Goal: Information Seeking & Learning: Find specific page/section

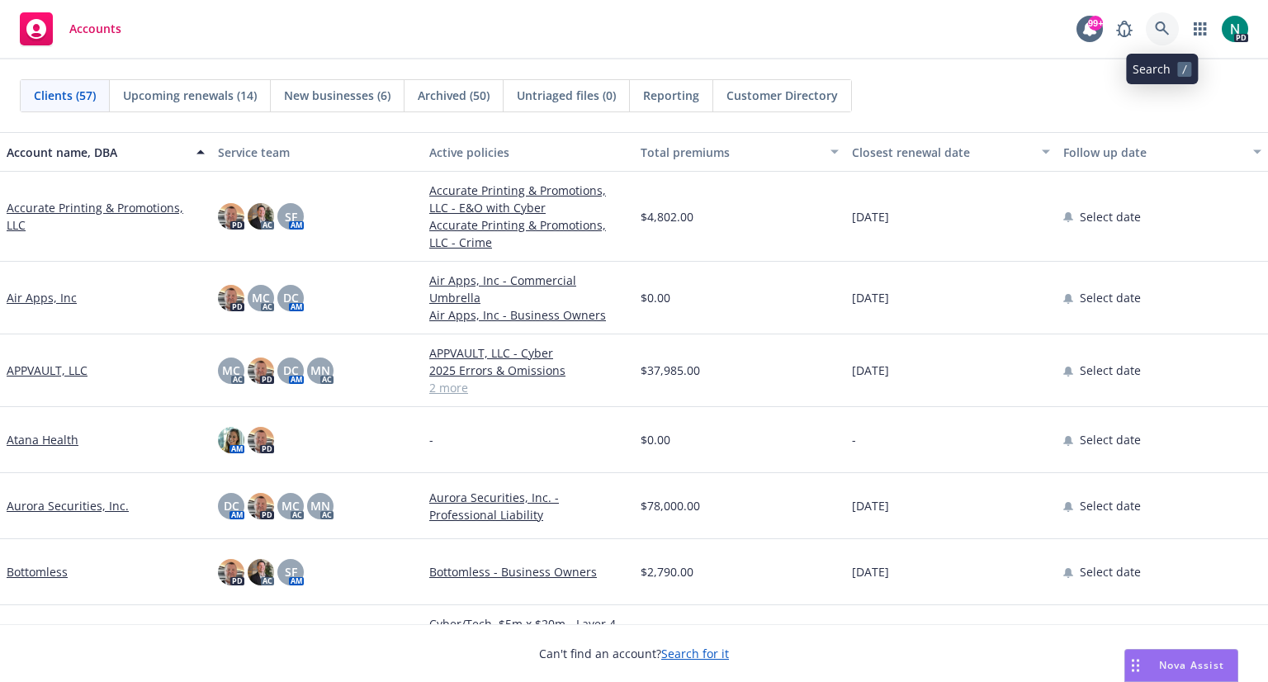
click at [1169, 25] on icon at bounding box center [1162, 28] width 15 height 15
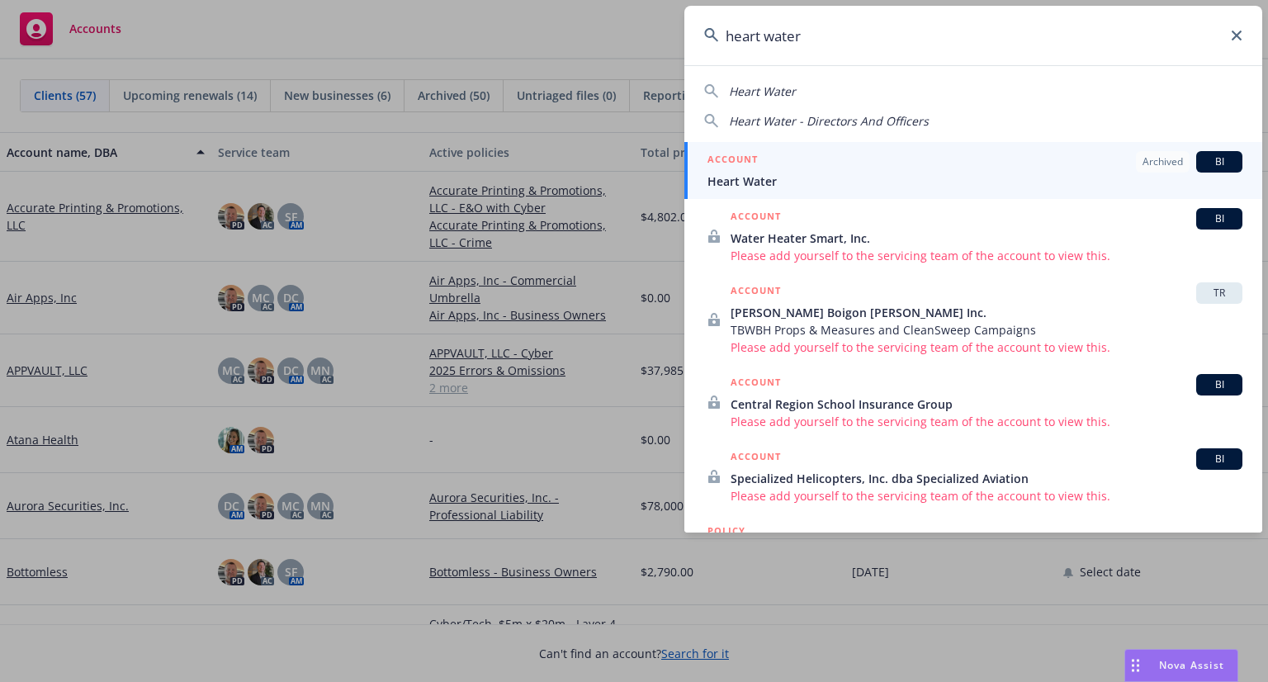
click at [871, 120] on span "Heart Water - Directors And Officers" at bounding box center [829, 121] width 200 height 16
type input "Heart Water - Directors And Officers"
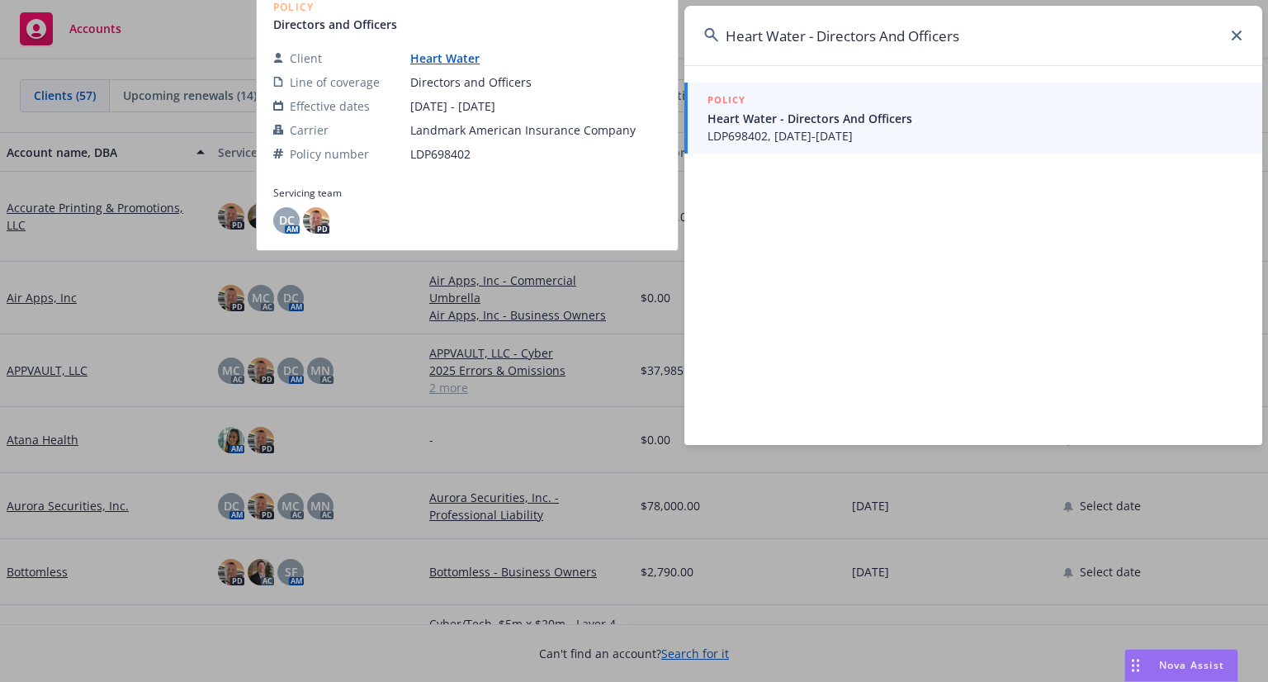
click at [789, 126] on span "Heart Water - Directors And Officers" at bounding box center [974, 118] width 535 height 17
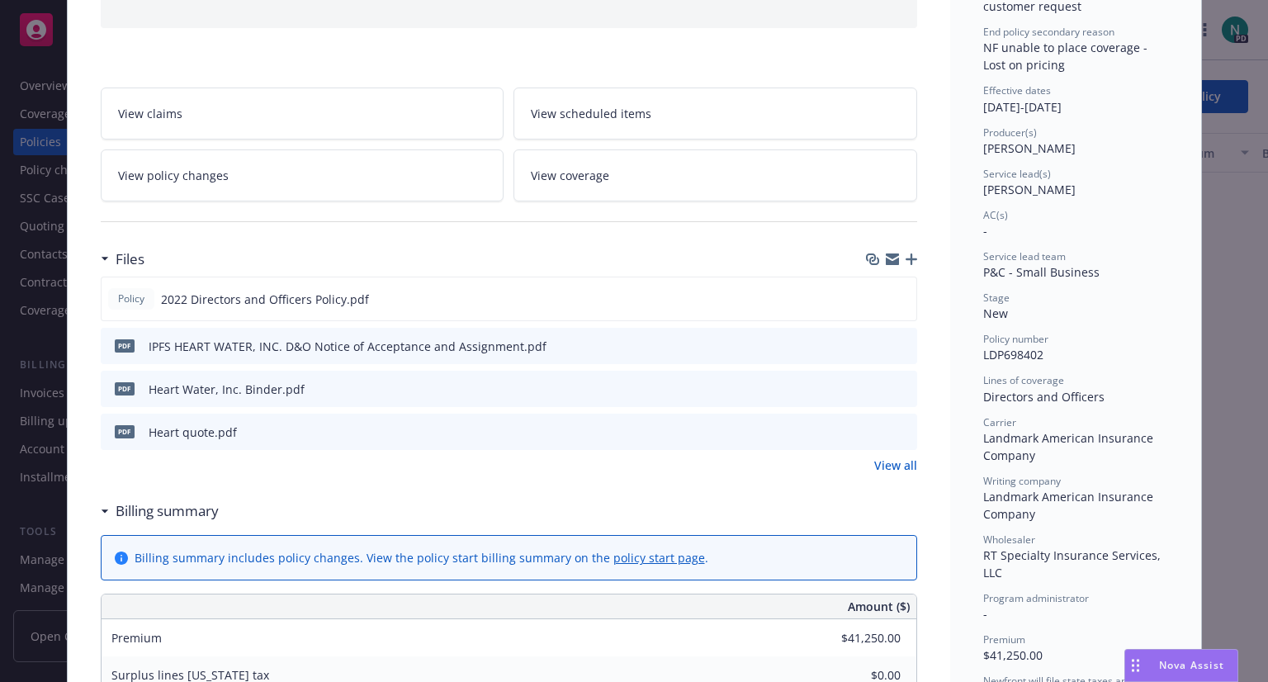
scroll to position [210, 0]
click at [903, 298] on div "Policy 2022 Directors and Officers Policy.pdf" at bounding box center [509, 299] width 816 height 45
click at [898, 295] on icon "preview file" at bounding box center [900, 299] width 15 height 12
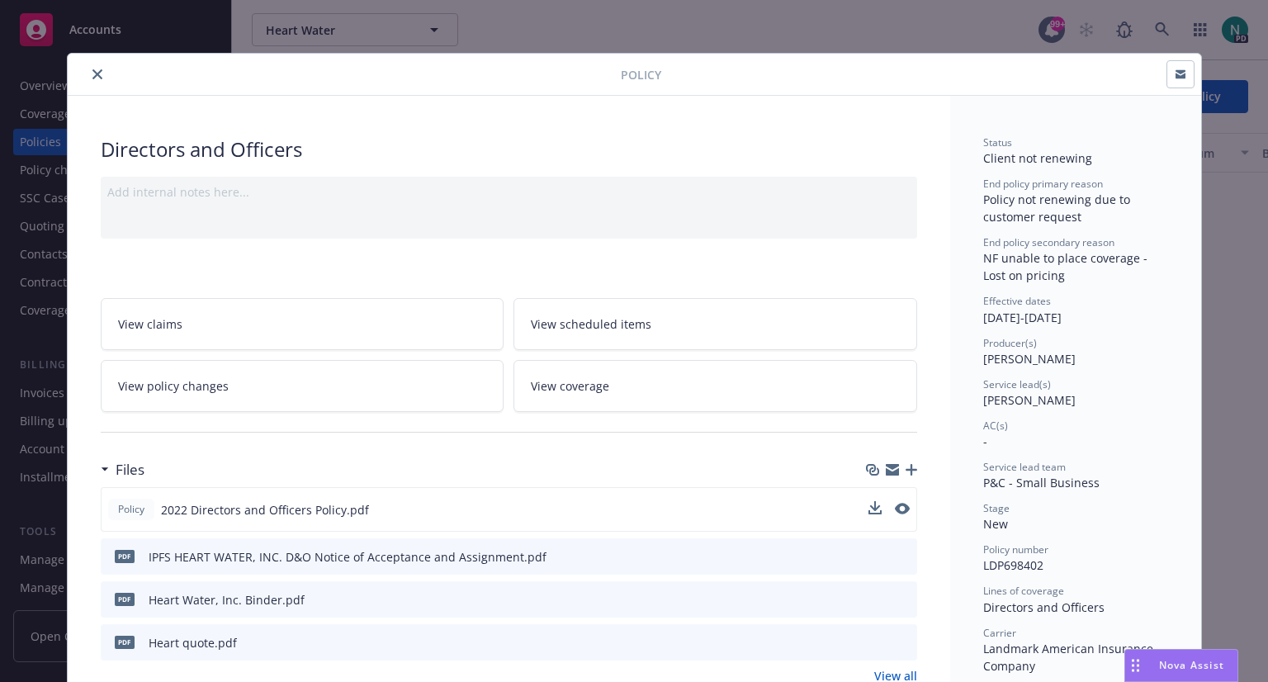
click at [92, 71] on icon "close" at bounding box center [97, 74] width 10 height 10
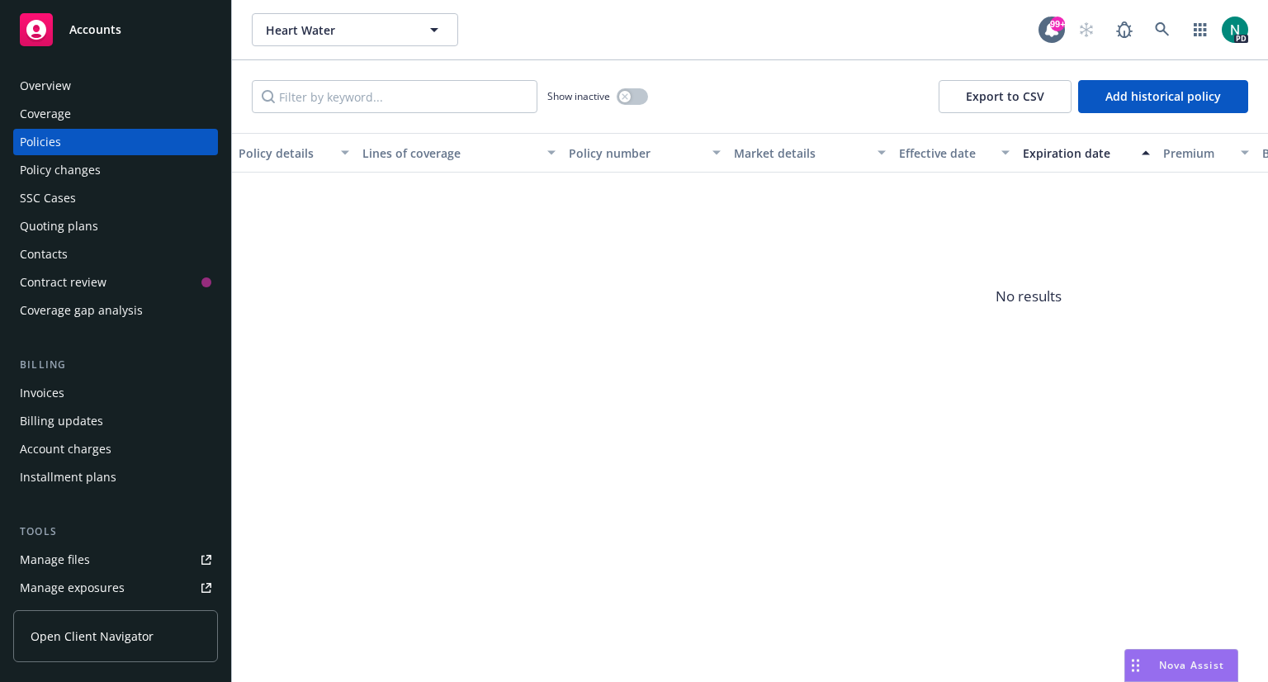
click at [83, 344] on div "Overview Coverage Policies Policy changes SSC Cases Quoting plans Contacts Cont…" at bounding box center [115, 518] width 205 height 890
click at [44, 90] on div "Overview" at bounding box center [45, 86] width 51 height 26
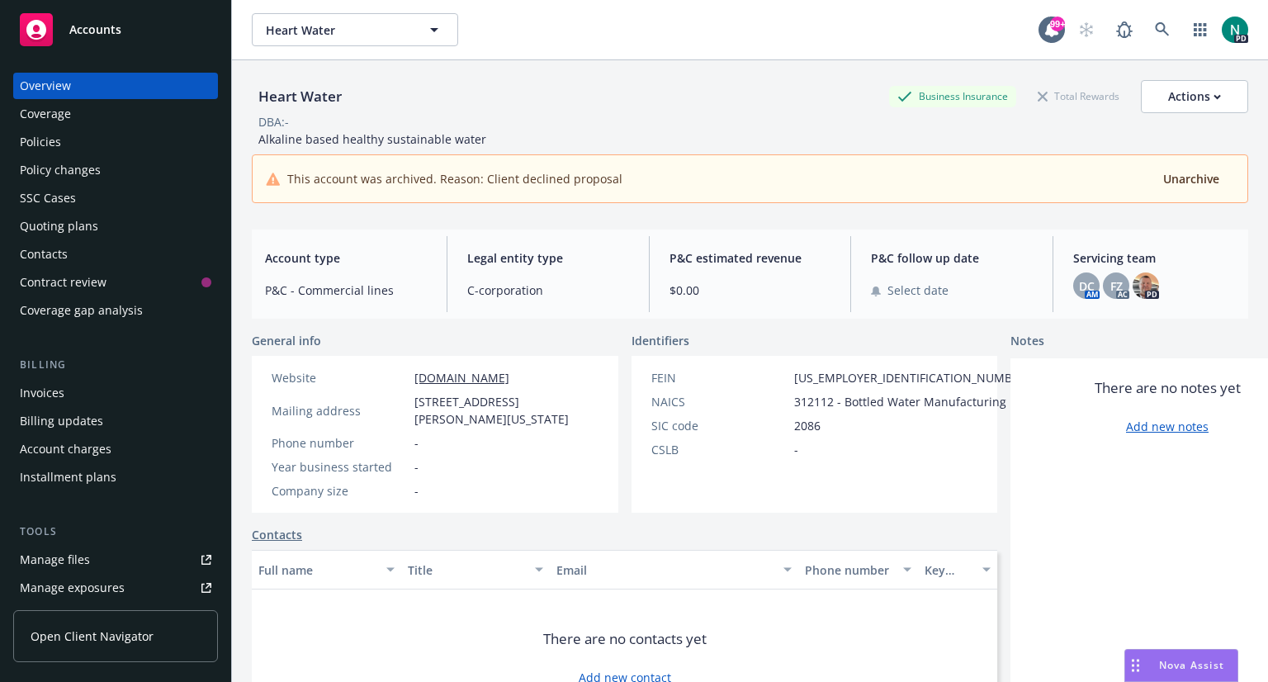
click at [95, 146] on div "Policies" at bounding box center [115, 142] width 191 height 26
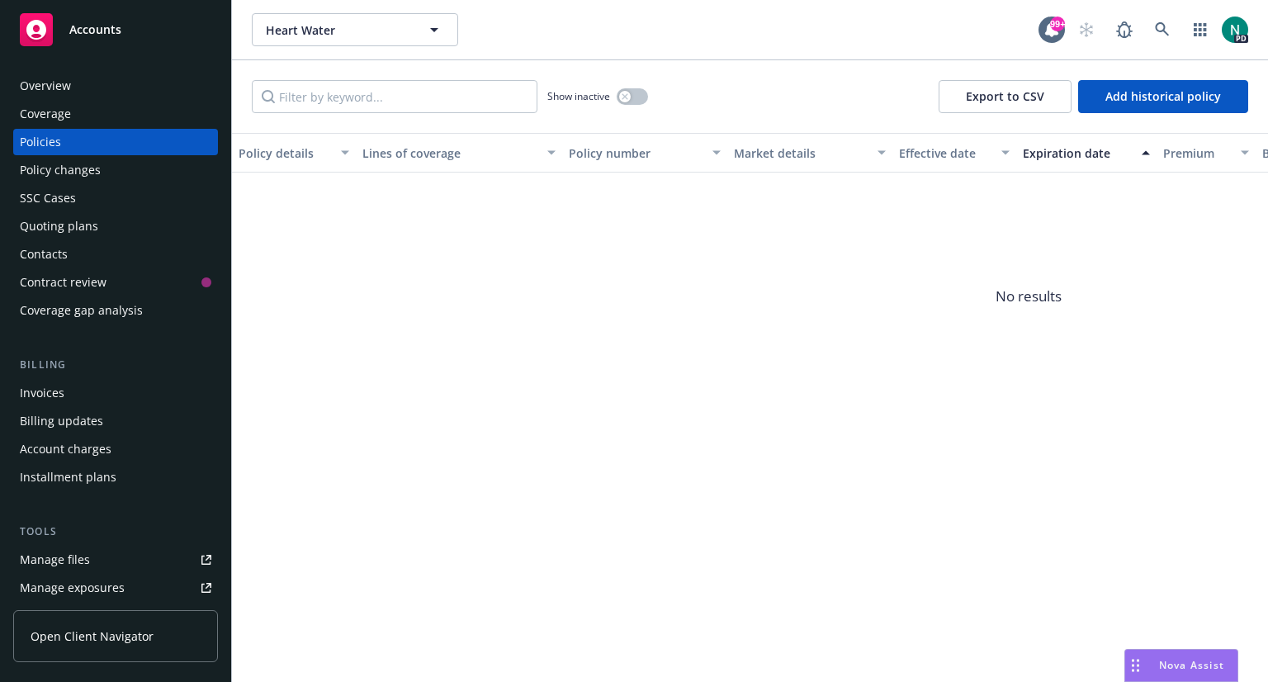
click at [95, 146] on div "Policies" at bounding box center [115, 142] width 191 height 26
click at [50, 87] on div "Overview" at bounding box center [45, 86] width 51 height 26
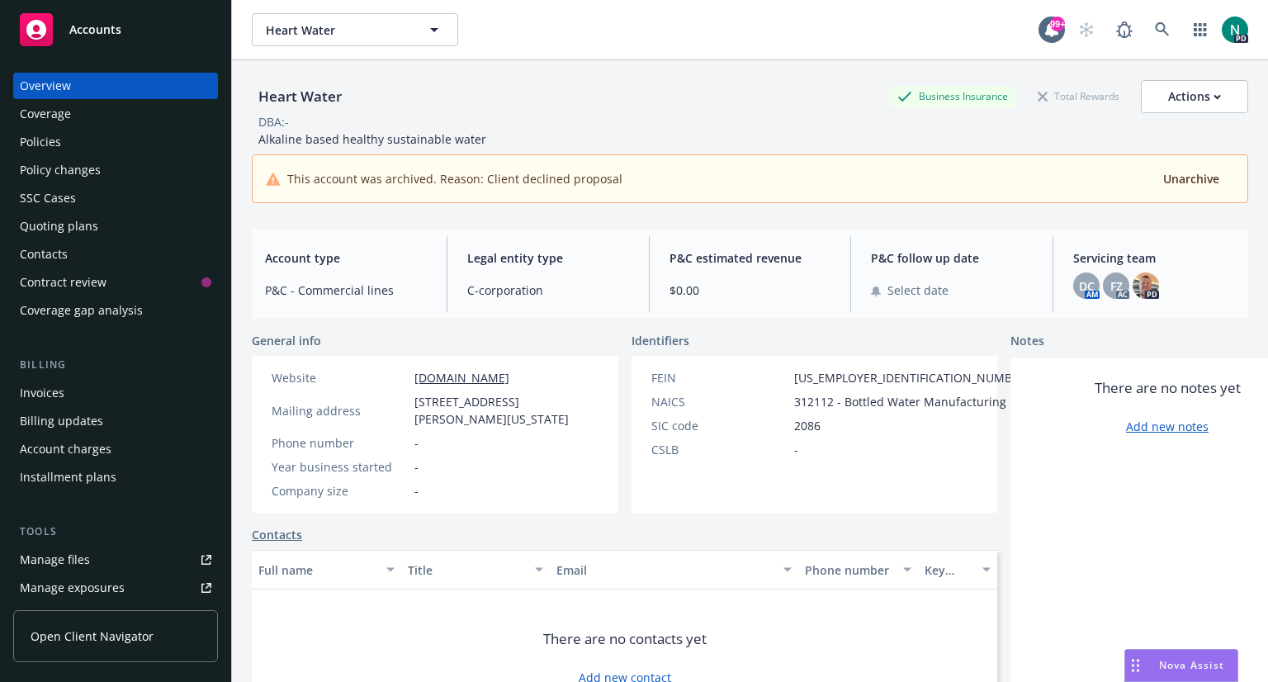
scroll to position [248, 0]
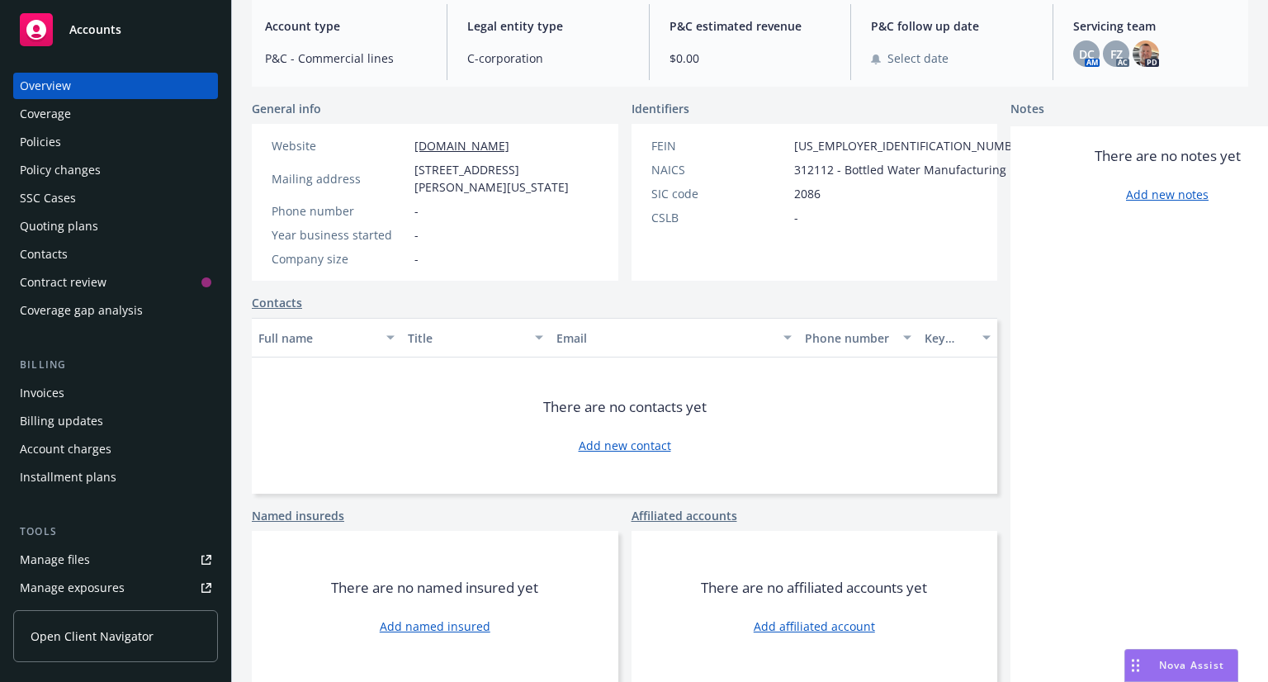
click at [33, 149] on div "Policies" at bounding box center [40, 142] width 41 height 26
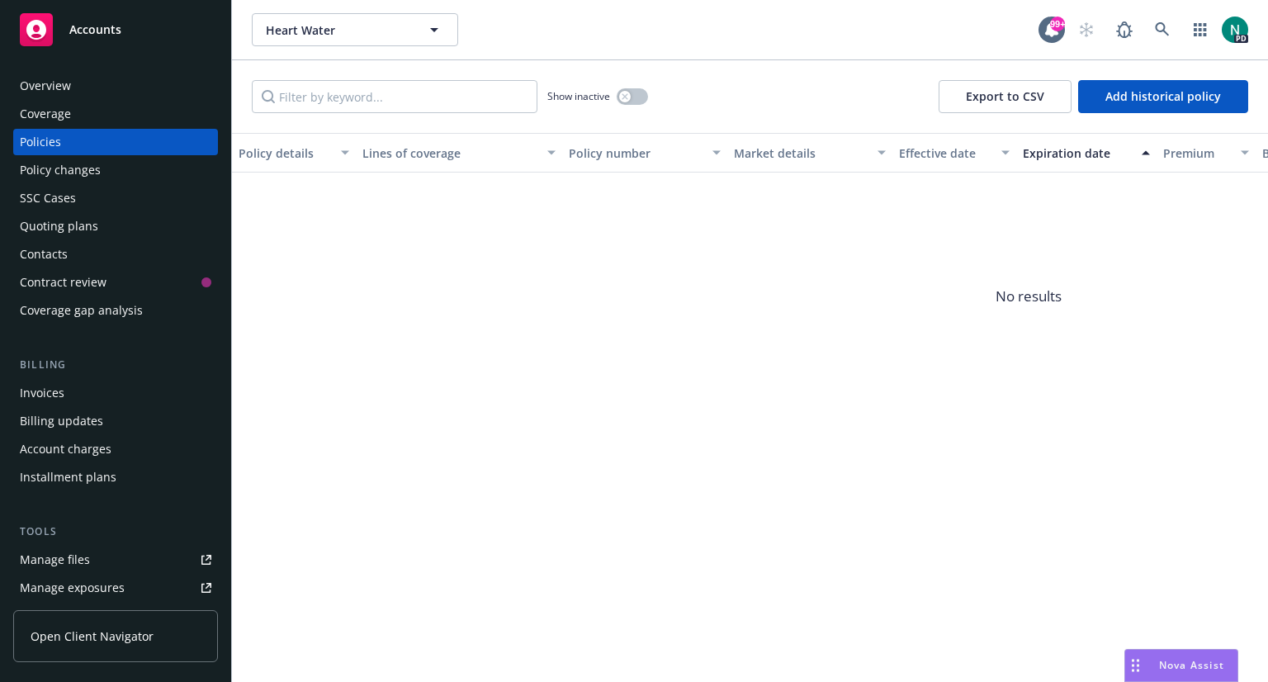
click at [45, 168] on div "Policy changes" at bounding box center [60, 170] width 81 height 26
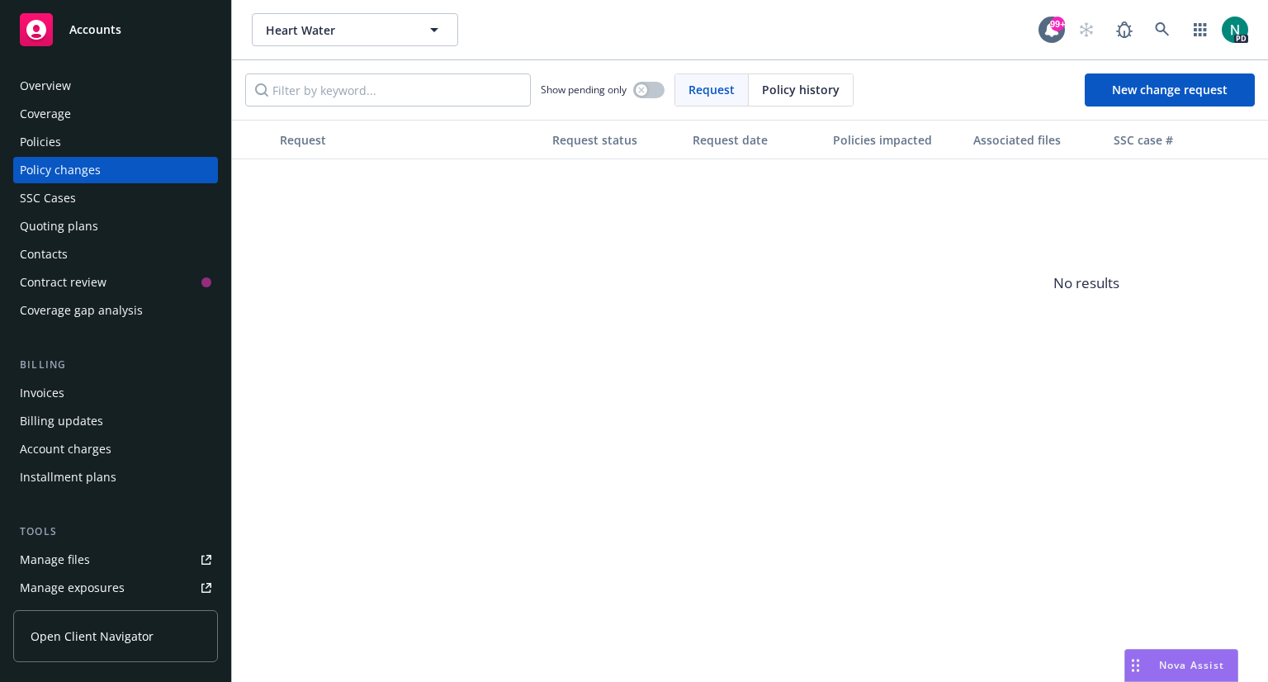
click at [44, 139] on div "Policies" at bounding box center [40, 142] width 41 height 26
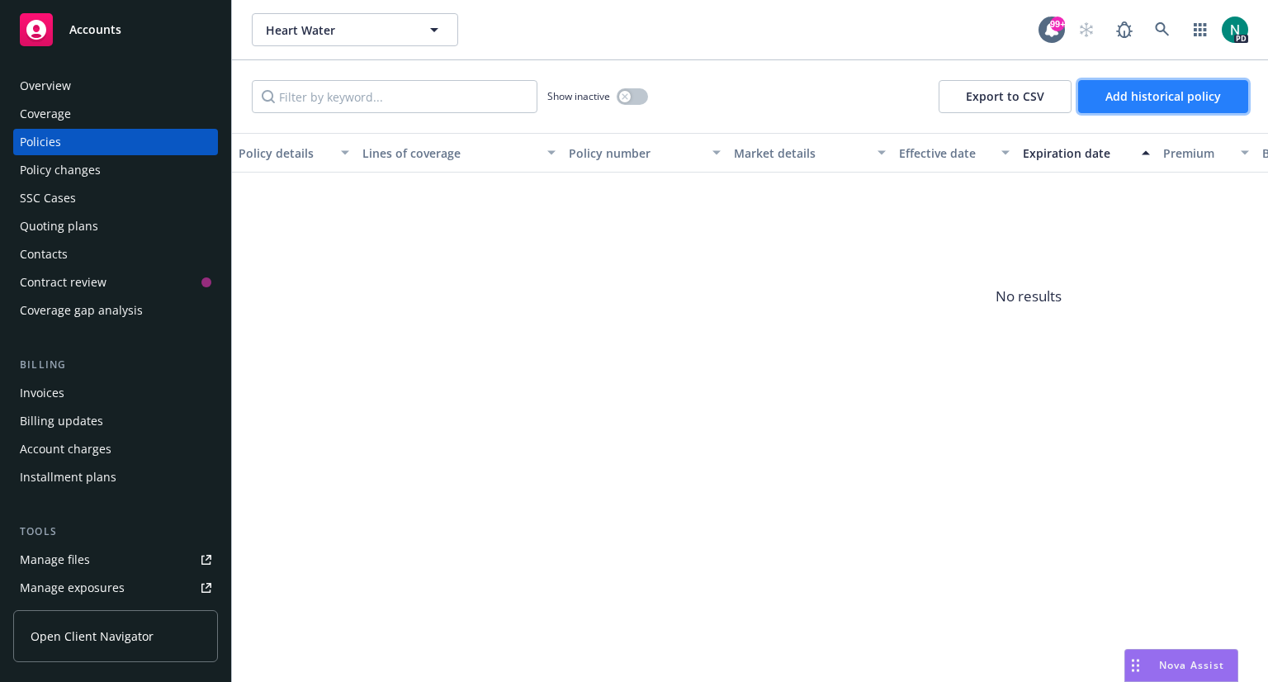
click at [1135, 94] on span "Add historical policy" at bounding box center [1163, 96] width 116 height 16
select select "other"
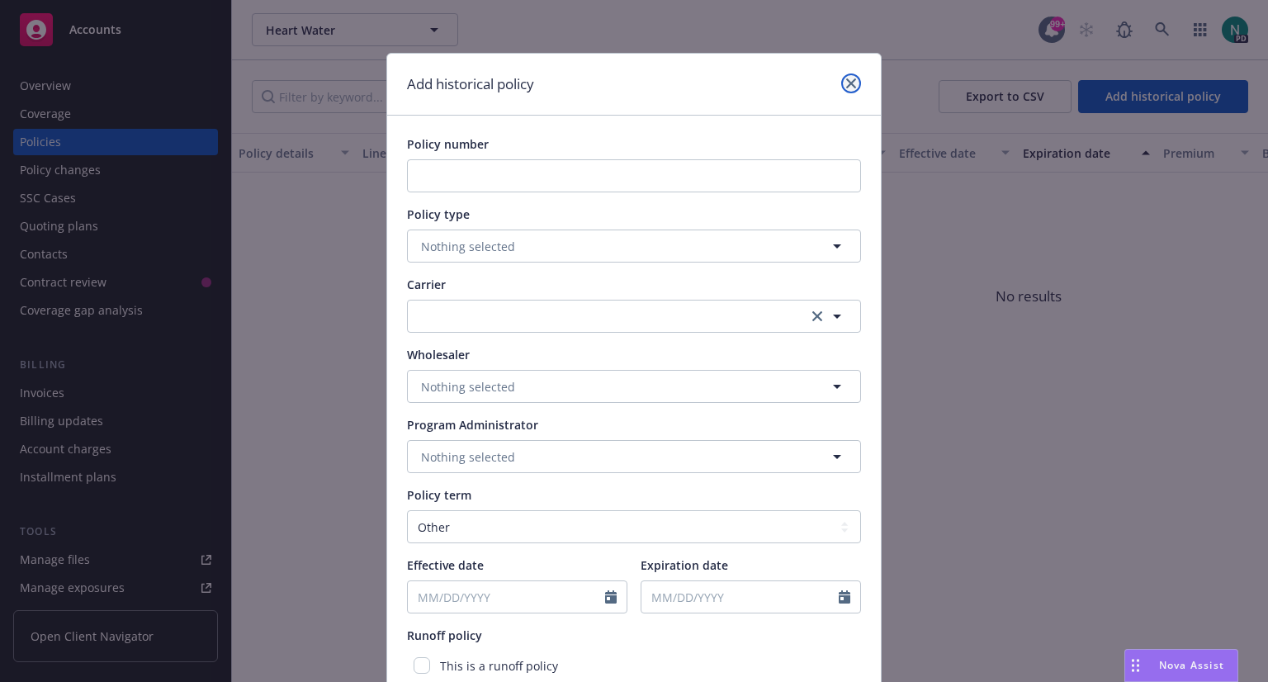
click at [848, 82] on icon "close" at bounding box center [851, 83] width 10 height 10
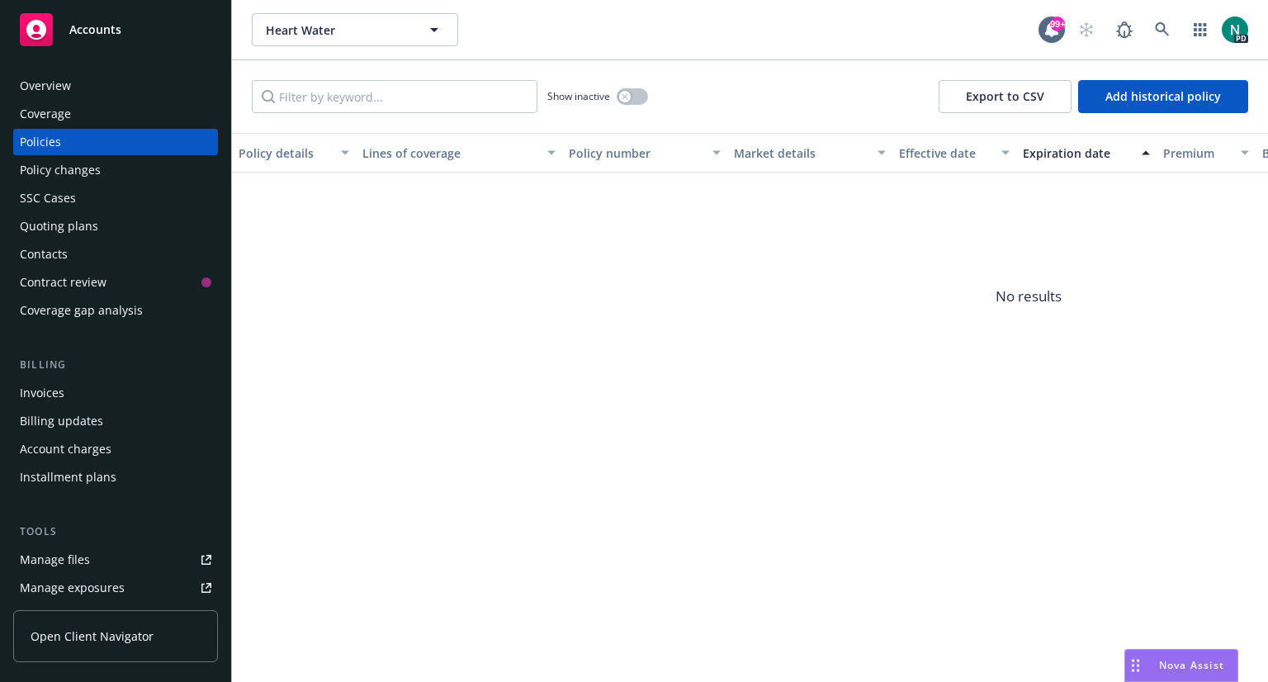
click at [30, 87] on div "Overview" at bounding box center [45, 86] width 51 height 26
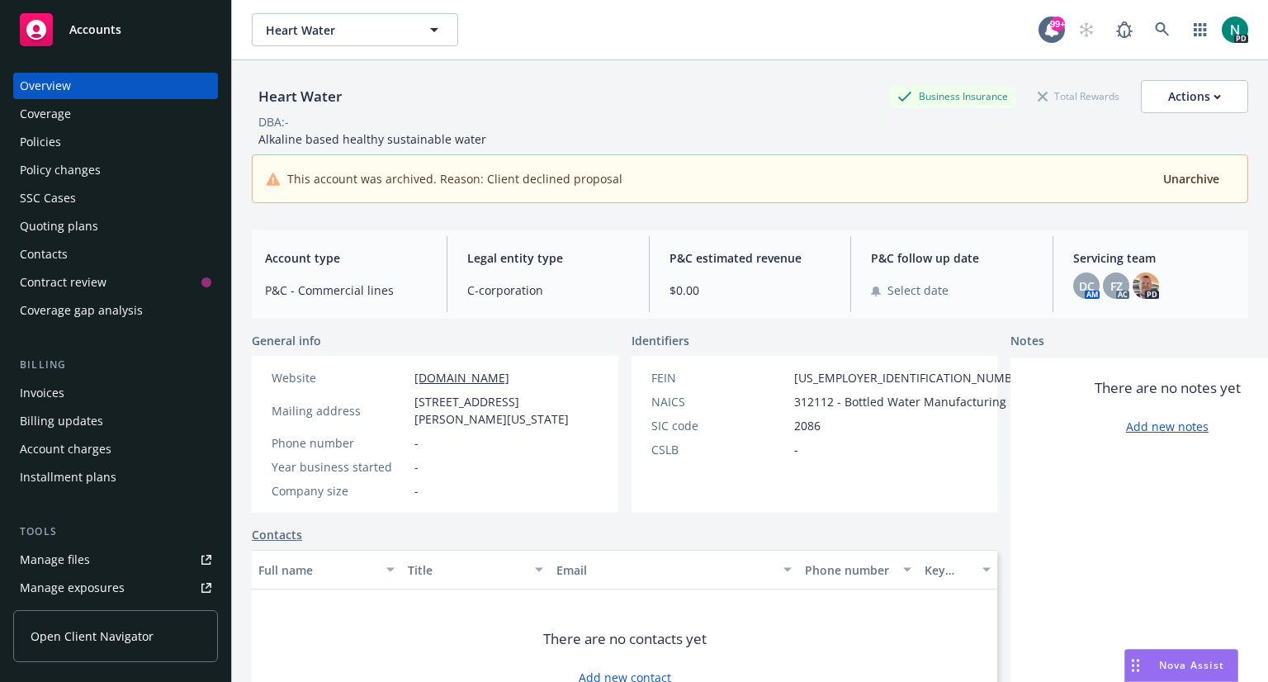
click at [40, 106] on div "Coverage" at bounding box center [45, 114] width 51 height 26
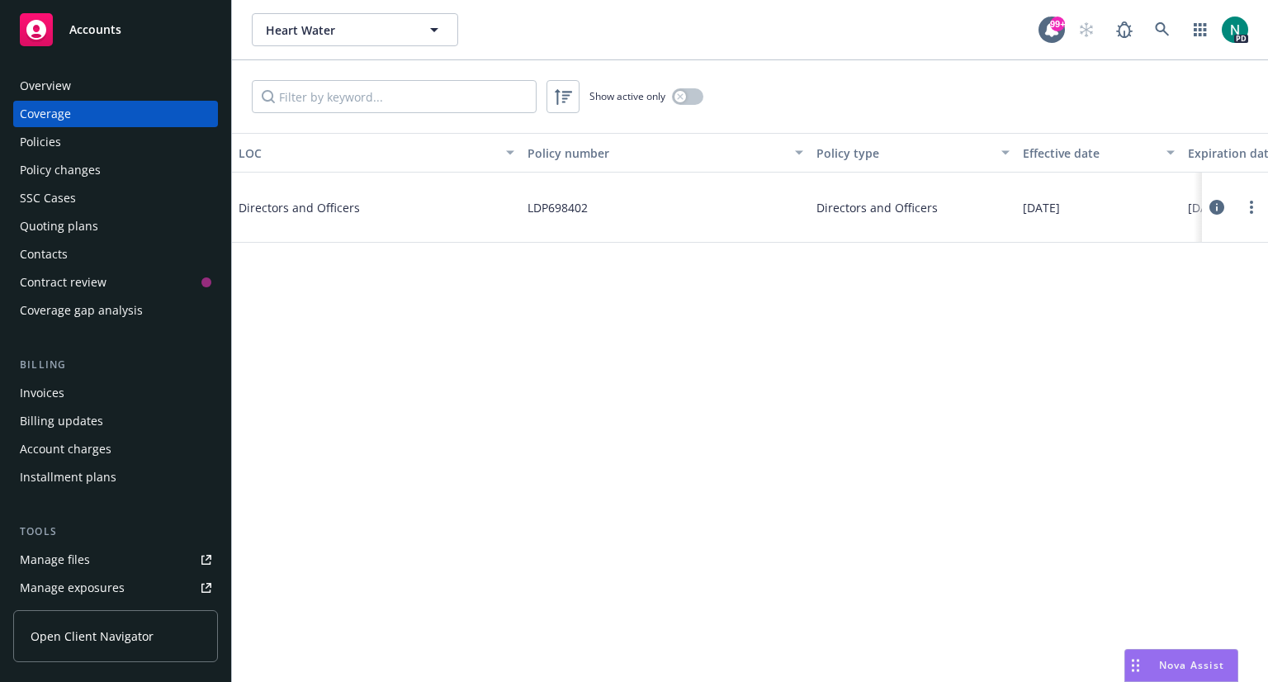
click at [278, 209] on span "Directors and Officers" at bounding box center [363, 207] width 248 height 17
click at [885, 206] on span "Directors and Officers" at bounding box center [876, 207] width 121 height 17
click at [66, 147] on div "Policies" at bounding box center [115, 142] width 191 height 26
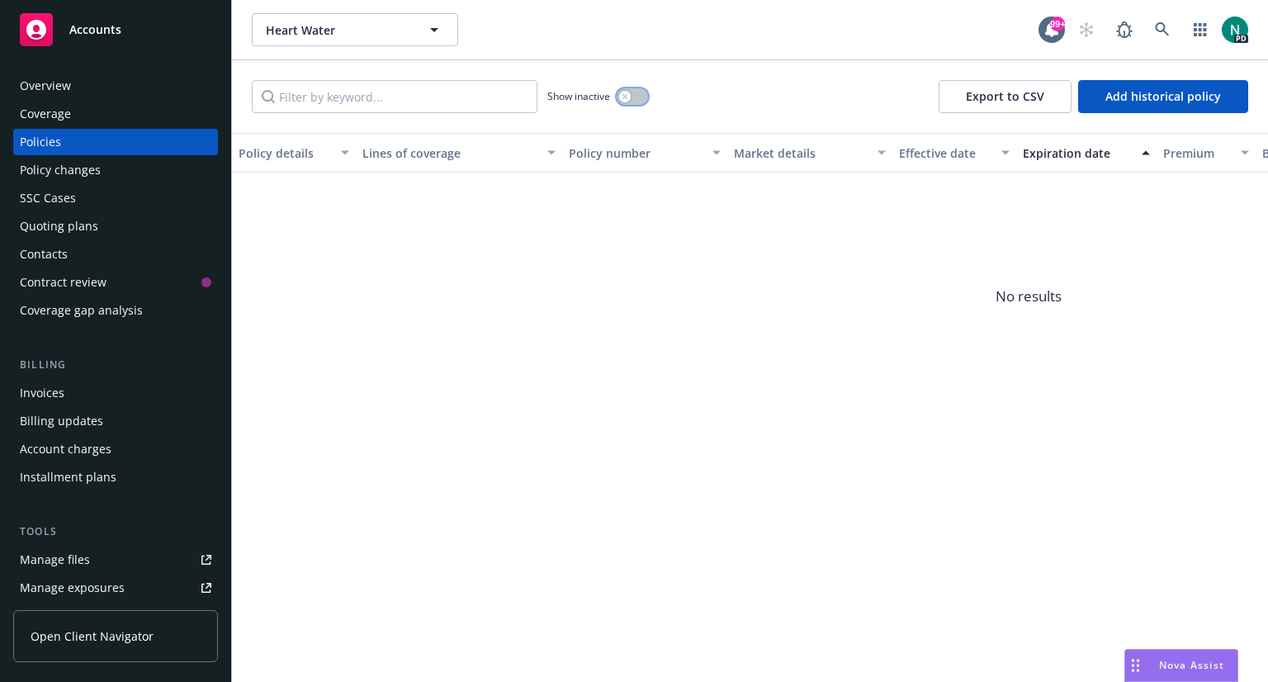
click at [623, 93] on icon "button" at bounding box center [624, 96] width 7 height 7
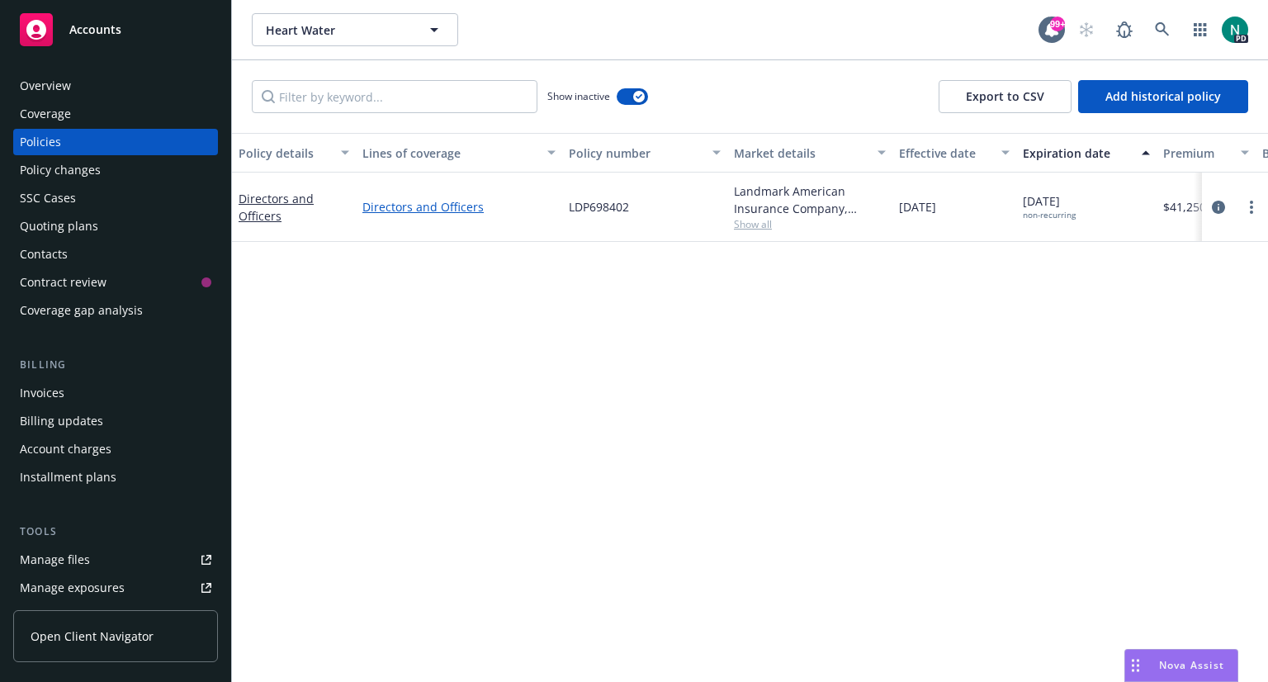
click at [382, 208] on link "Directors and Officers" at bounding box center [458, 206] width 193 height 17
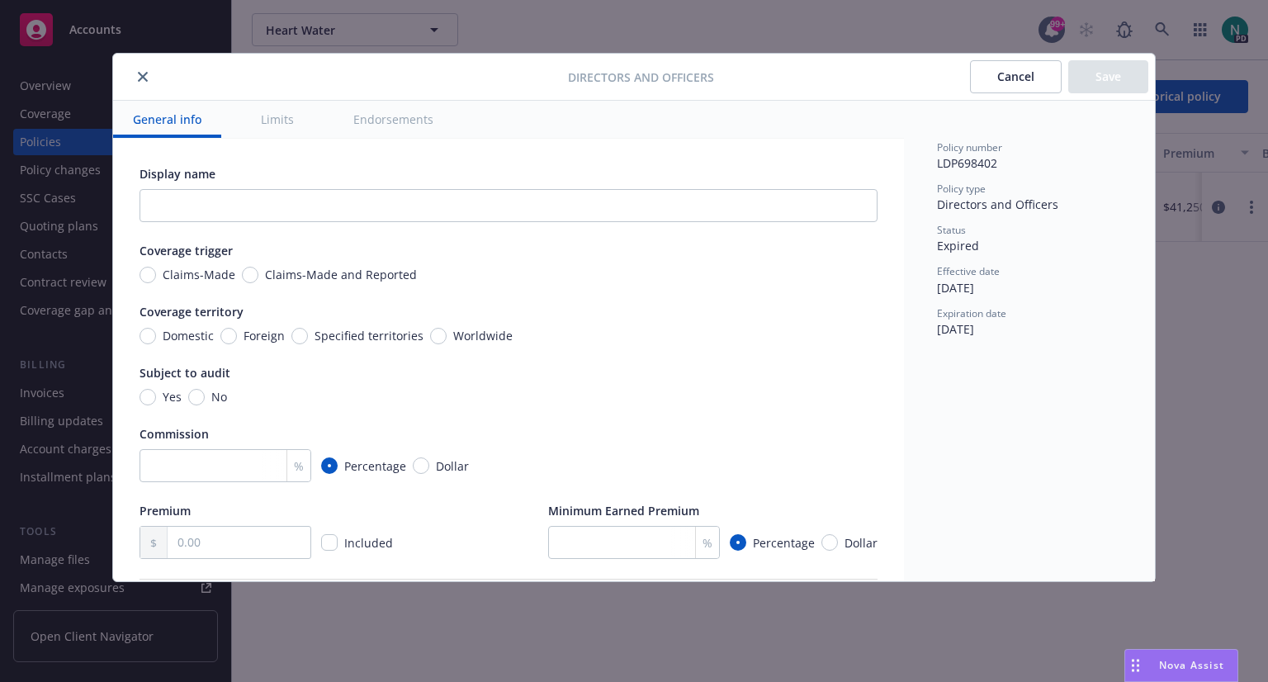
click at [139, 82] on button "close" at bounding box center [143, 77] width 20 height 20
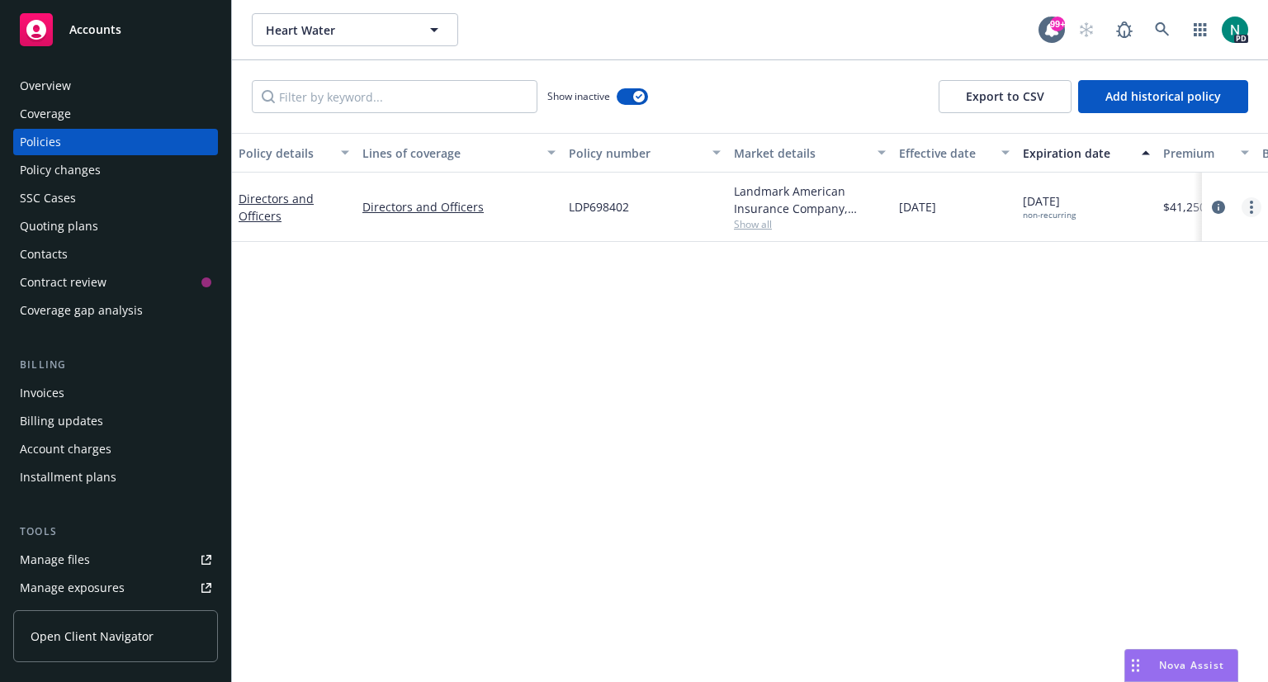
click at [1253, 207] on link "more" at bounding box center [1251, 207] width 20 height 20
click at [1222, 206] on icon "circleInformation" at bounding box center [1218, 207] width 13 height 13
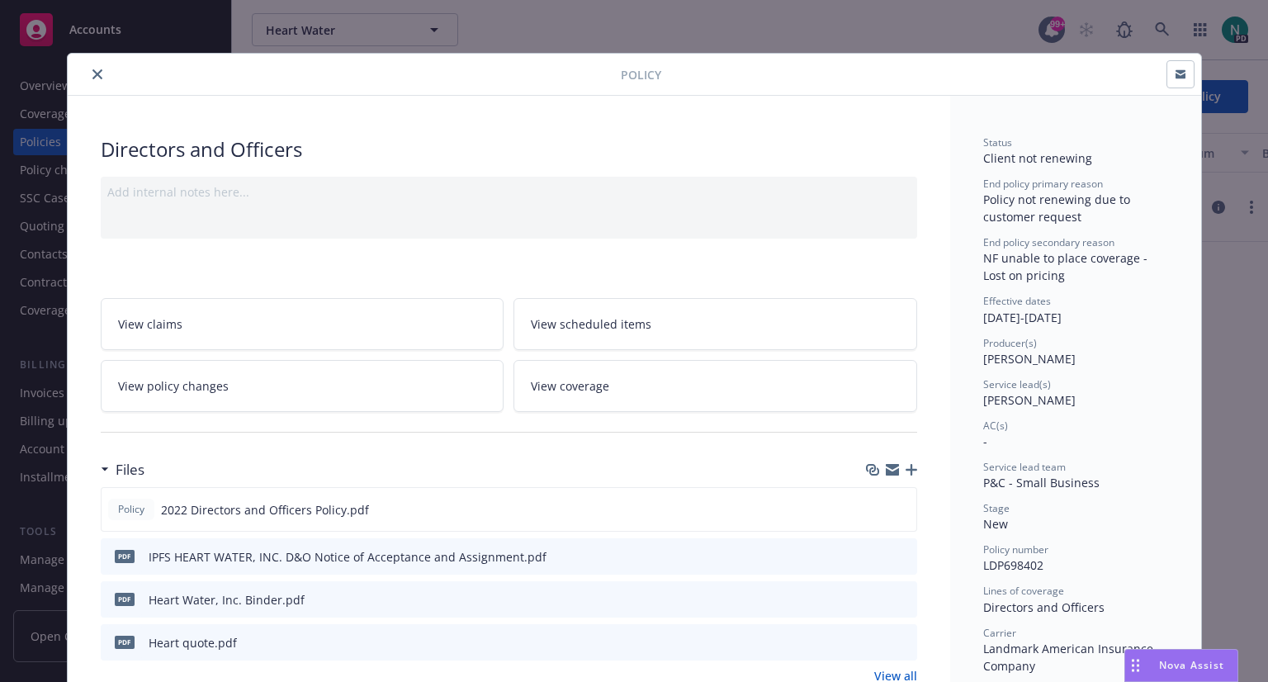
scroll to position [50, 0]
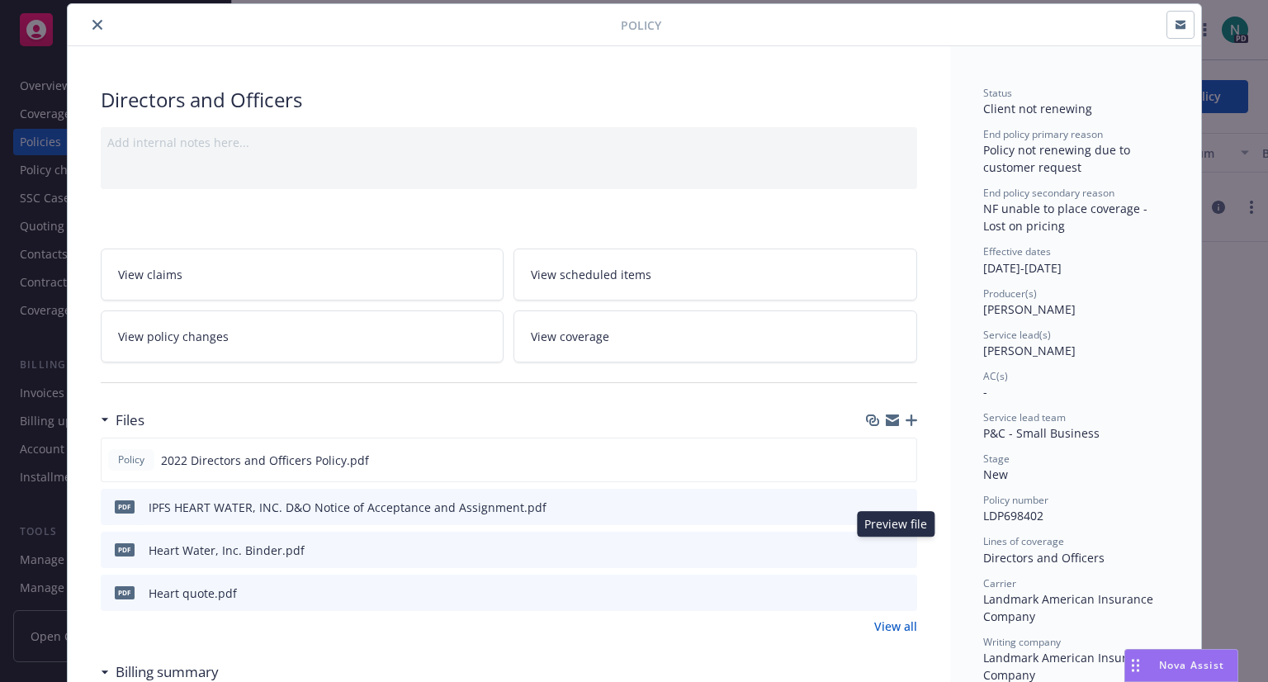
click at [896, 546] on icon "preview file" at bounding box center [901, 549] width 15 height 12
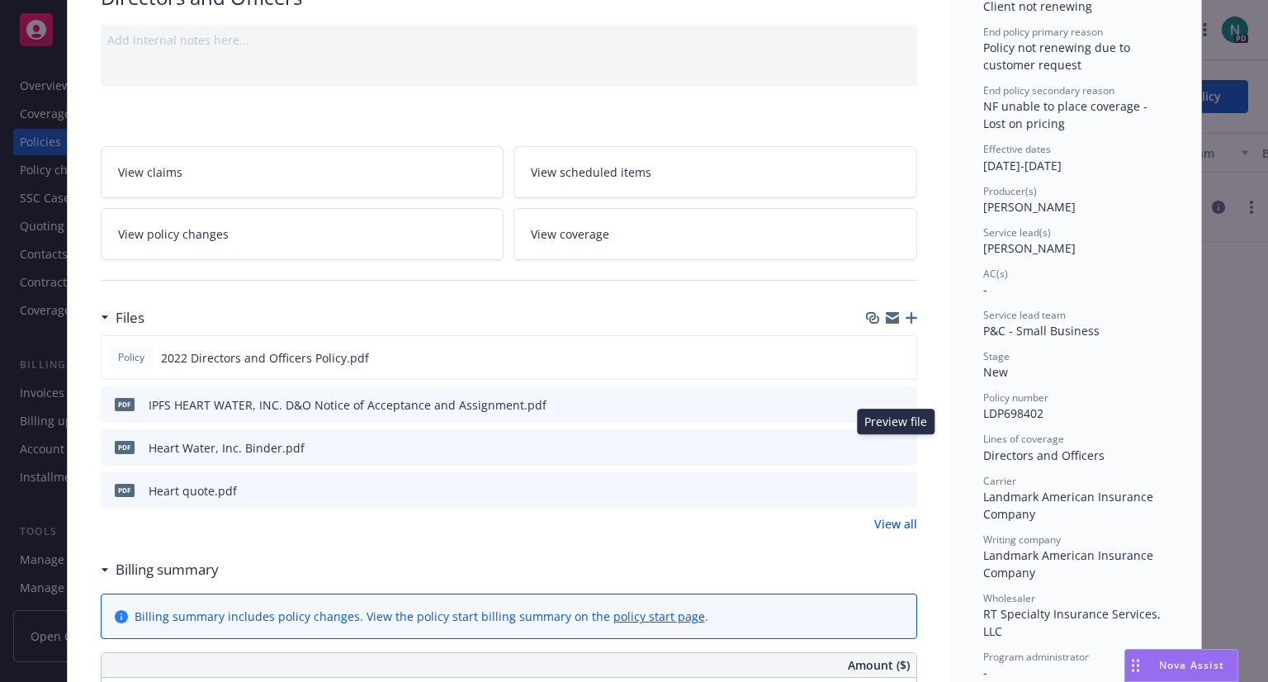
click at [894, 445] on icon "preview file" at bounding box center [901, 447] width 15 height 12
